Goal: Task Accomplishment & Management: Manage account settings

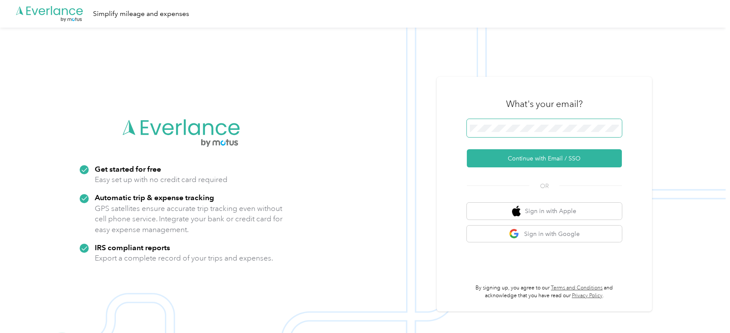
click at [537, 123] on span at bounding box center [544, 128] width 155 height 18
click at [560, 159] on button "Continue with Email / SSO" at bounding box center [544, 158] width 155 height 18
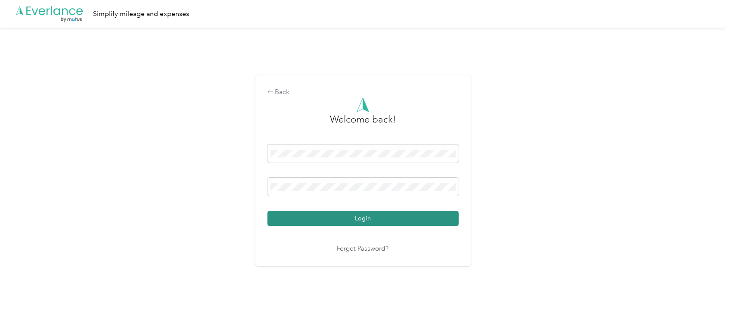
click at [359, 224] on button "Login" at bounding box center [363, 218] width 191 height 15
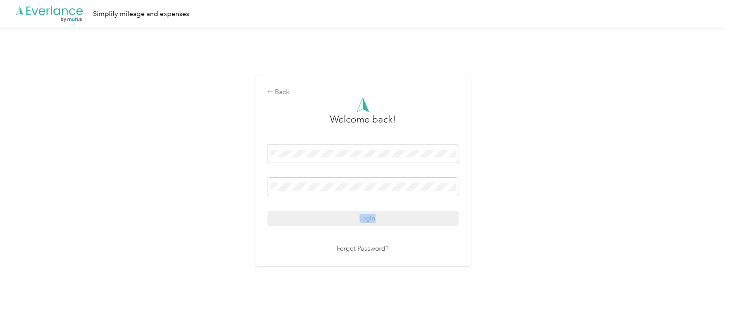
click at [359, 224] on div "Login" at bounding box center [363, 184] width 191 height 81
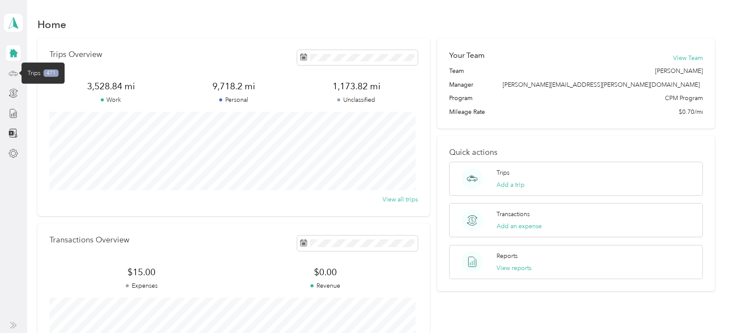
click at [15, 73] on icon at bounding box center [13, 73] width 9 height 9
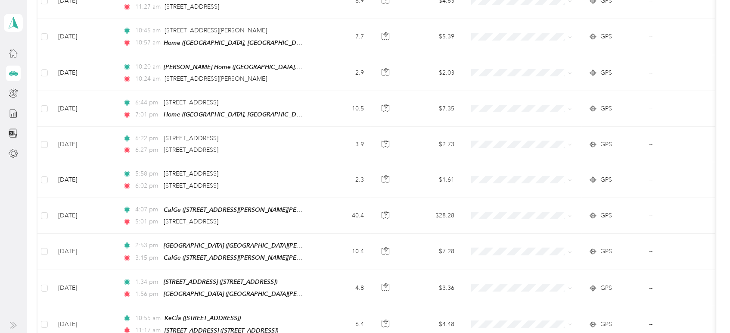
scroll to position [854, 0]
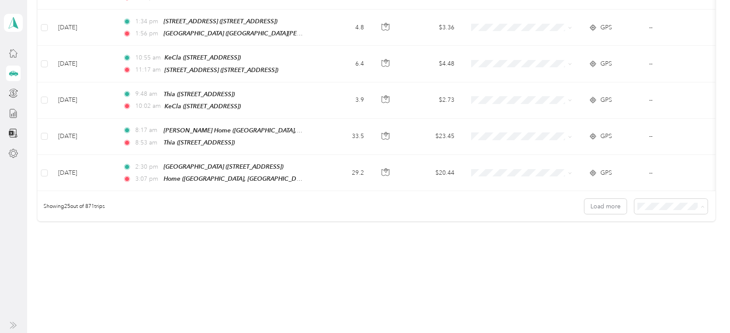
click at [653, 244] on span "100 per load" at bounding box center [655, 244] width 35 height 7
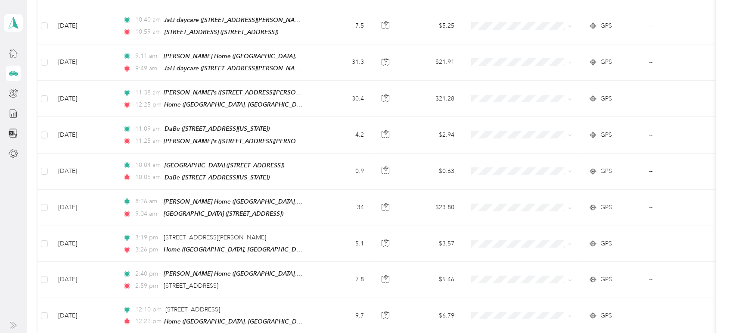
scroll to position [1503, 0]
